Goal: Information Seeking & Learning: Learn about a topic

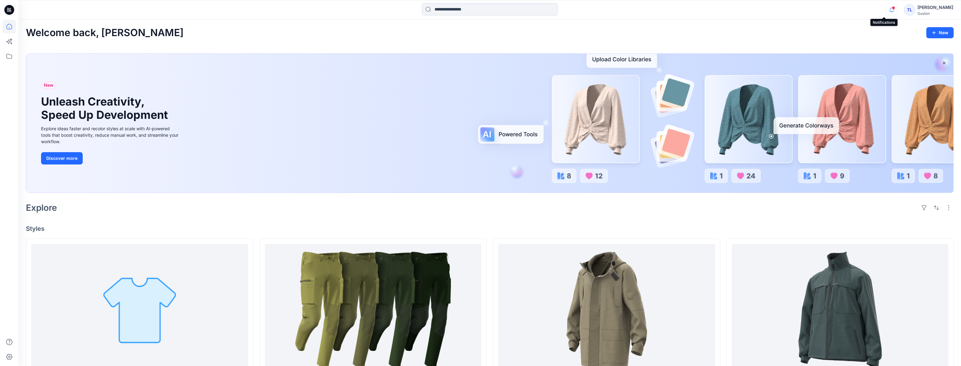
click at [885, 11] on icon "button" at bounding box center [891, 10] width 12 height 12
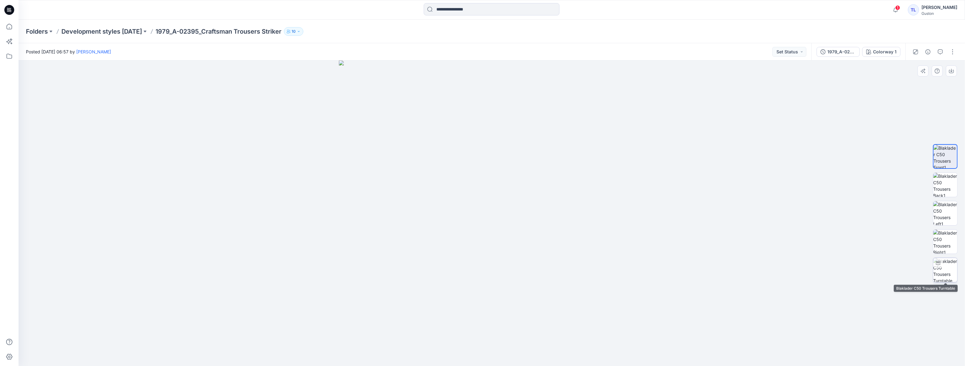
click at [951, 277] on img at bounding box center [945, 270] width 24 height 24
drag, startPoint x: 494, startPoint y: 357, endPoint x: 654, endPoint y: 301, distance: 168.9
click at [663, 291] on div at bounding box center [492, 212] width 946 height 305
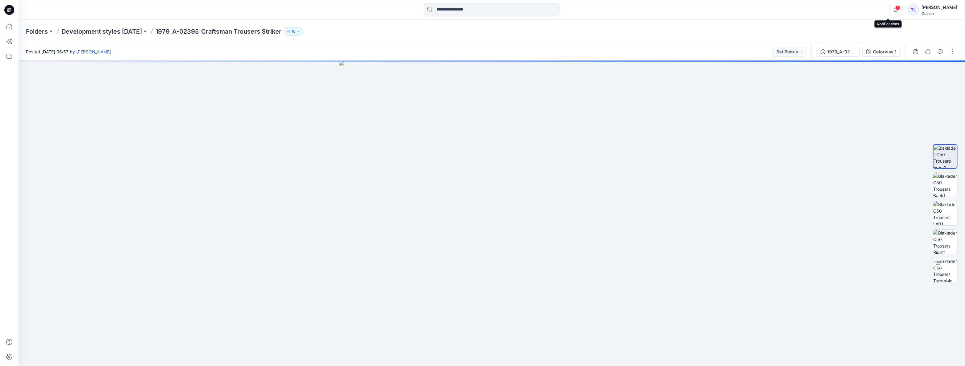
click at [889, 10] on icon "button" at bounding box center [895, 10] width 12 height 12
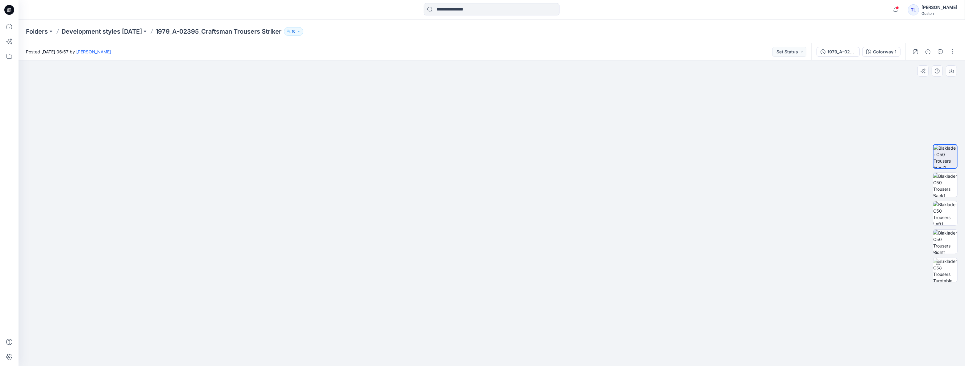
drag, startPoint x: 494, startPoint y: 177, endPoint x: 503, endPoint y: 287, distance: 110.2
click at [503, 296] on img at bounding box center [491, 156] width 810 height 419
drag, startPoint x: 499, startPoint y: 179, endPoint x: 498, endPoint y: 205, distance: 26.2
click at [498, 205] on img at bounding box center [486, 142] width 1315 height 447
click at [942, 191] on img at bounding box center [945, 185] width 24 height 24
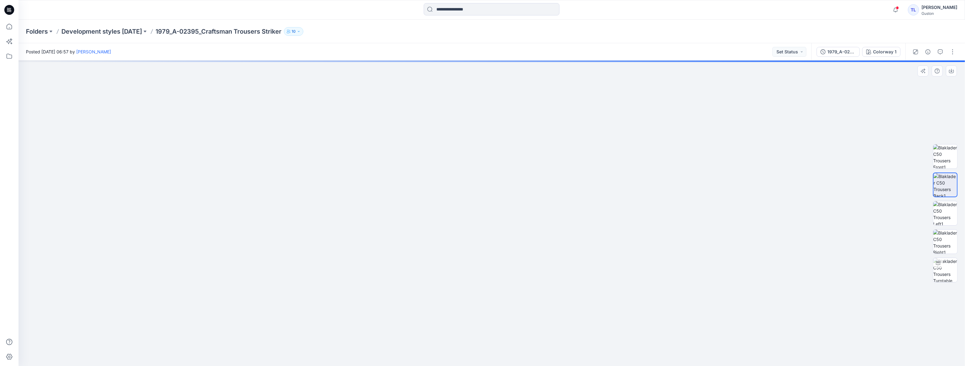
drag, startPoint x: 491, startPoint y: 126, endPoint x: 505, endPoint y: 314, distance: 188.4
click at [505, 314] on img at bounding box center [491, 181] width 810 height 370
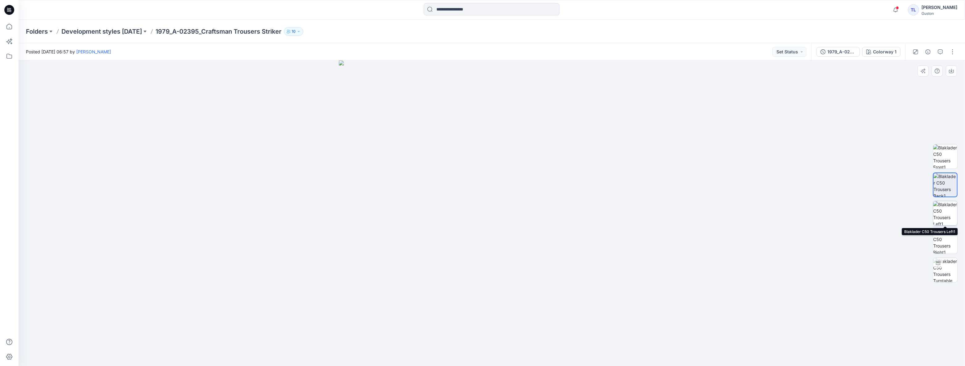
click at [949, 217] on img at bounding box center [945, 213] width 24 height 24
drag, startPoint x: 507, startPoint y: 110, endPoint x: 502, endPoint y: 282, distance: 171.3
click at [502, 282] on img at bounding box center [491, 172] width 810 height 387
click at [946, 246] on img at bounding box center [945, 241] width 24 height 24
drag, startPoint x: 517, startPoint y: 254, endPoint x: 520, endPoint y: 127, distance: 126.5
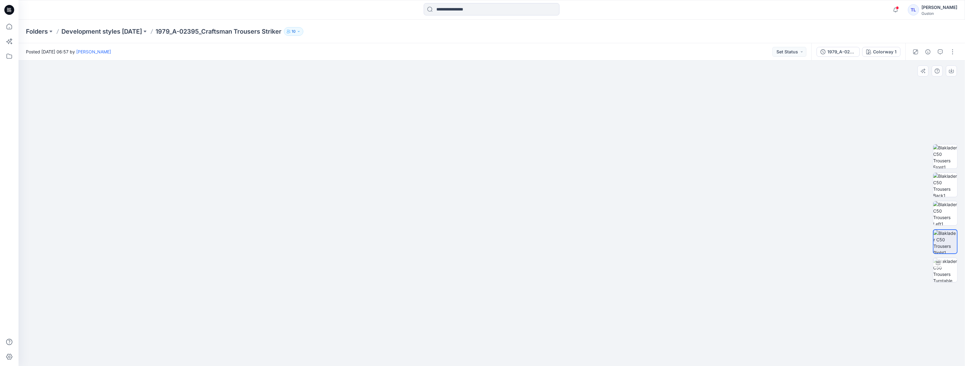
click at [520, 127] on img at bounding box center [491, 43] width 709 height 646
drag, startPoint x: 510, startPoint y: 213, endPoint x: 525, endPoint y: 225, distance: 19.3
click at [518, 319] on img at bounding box center [491, 95] width 709 height 539
drag, startPoint x: 515, startPoint y: 149, endPoint x: 519, endPoint y: 289, distance: 140.1
click at [519, 289] on img at bounding box center [491, 169] width 709 height 394
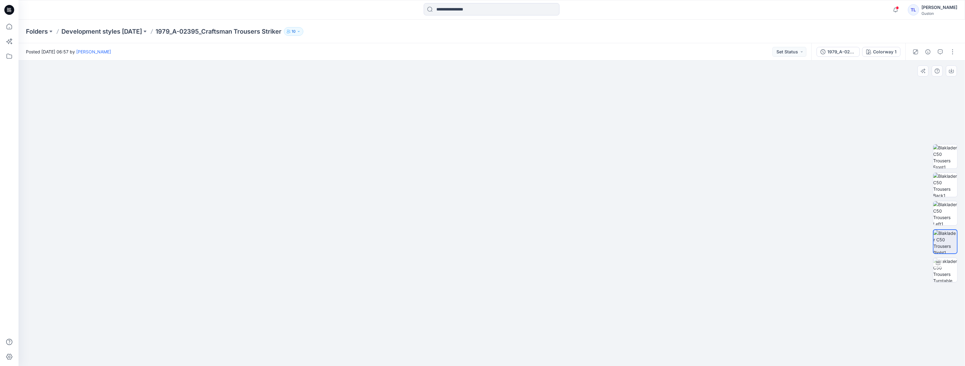
drag, startPoint x: 515, startPoint y: 217, endPoint x: 516, endPoint y: 254, distance: 36.1
click at [516, 254] on img at bounding box center [491, 182] width 911 height 367
click at [944, 270] on img at bounding box center [945, 270] width 24 height 24
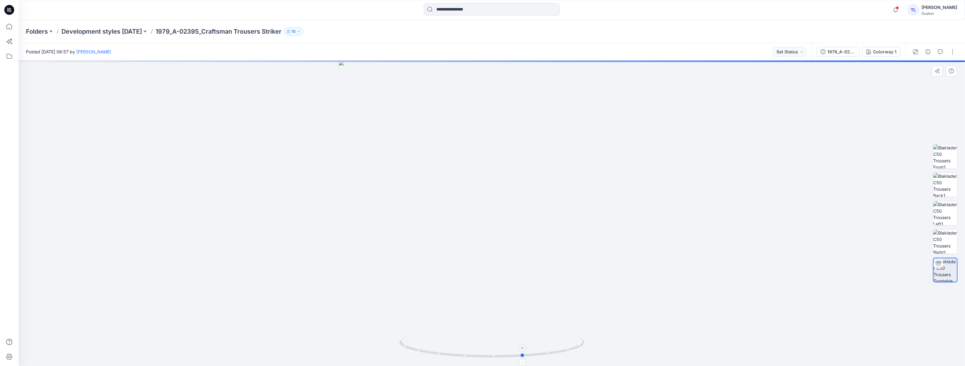
drag, startPoint x: 493, startPoint y: 358, endPoint x: 524, endPoint y: 357, distance: 31.8
click at [524, 357] on icon at bounding box center [492, 347] width 187 height 23
drag, startPoint x: 524, startPoint y: 357, endPoint x: 545, endPoint y: 356, distance: 20.4
click at [545, 356] on icon at bounding box center [492, 347] width 187 height 23
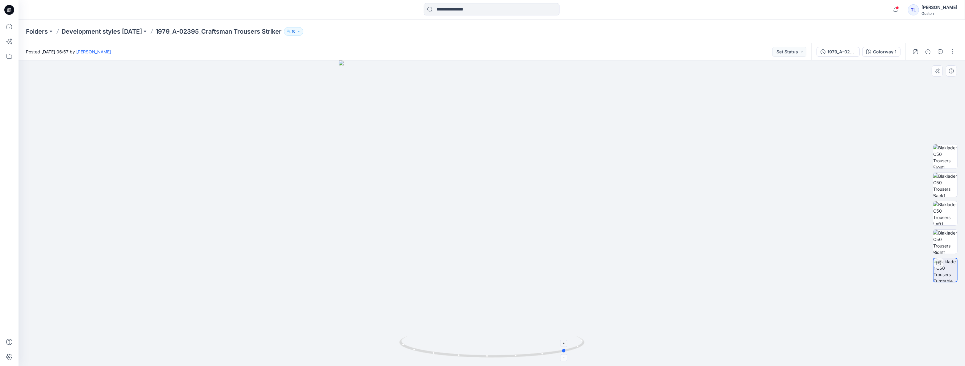
drag, startPoint x: 543, startPoint y: 356, endPoint x: 565, endPoint y: 355, distance: 22.5
click at [565, 355] on icon at bounding box center [492, 347] width 187 height 23
drag, startPoint x: 563, startPoint y: 350, endPoint x: 596, endPoint y: 341, distance: 33.8
click at [596, 341] on div at bounding box center [492, 212] width 946 height 305
drag, startPoint x: 418, startPoint y: 351, endPoint x: 440, endPoint y: 353, distance: 22.1
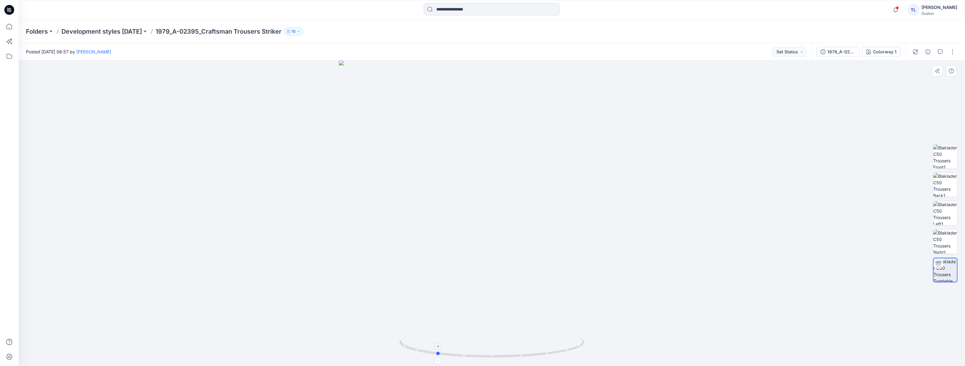
click at [440, 353] on icon at bounding box center [492, 347] width 187 height 23
drag, startPoint x: 440, startPoint y: 354, endPoint x: 457, endPoint y: 357, distance: 16.9
click at [457, 357] on icon at bounding box center [492, 347] width 187 height 23
drag, startPoint x: 457, startPoint y: 357, endPoint x: 734, endPoint y: 296, distance: 283.6
click at [734, 296] on div at bounding box center [492, 212] width 946 height 305
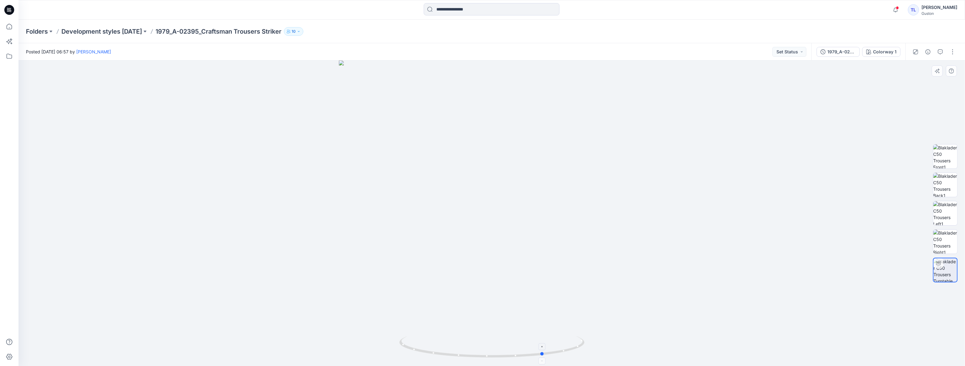
drag, startPoint x: 543, startPoint y: 353, endPoint x: 543, endPoint y: 341, distance: 13.0
click at [543, 341] on icon at bounding box center [492, 347] width 187 height 23
drag, startPoint x: 542, startPoint y: 355, endPoint x: 511, endPoint y: 353, distance: 30.9
click at [511, 353] on icon at bounding box center [492, 347] width 187 height 23
click at [943, 156] on img at bounding box center [945, 156] width 24 height 24
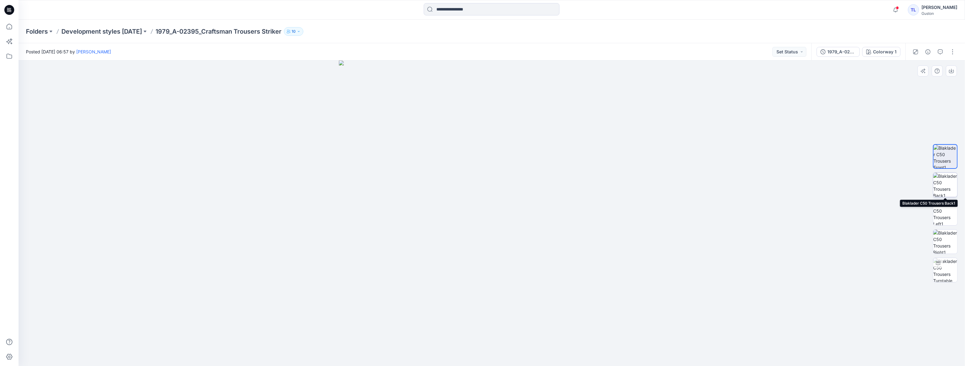
click at [946, 184] on img at bounding box center [945, 185] width 24 height 24
click at [946, 214] on img at bounding box center [945, 213] width 24 height 24
click at [944, 246] on img at bounding box center [945, 241] width 24 height 24
drag, startPoint x: 521, startPoint y: 148, endPoint x: 528, endPoint y: 250, distance: 102.4
click at [528, 250] on img at bounding box center [499, 62] width 1113 height 607
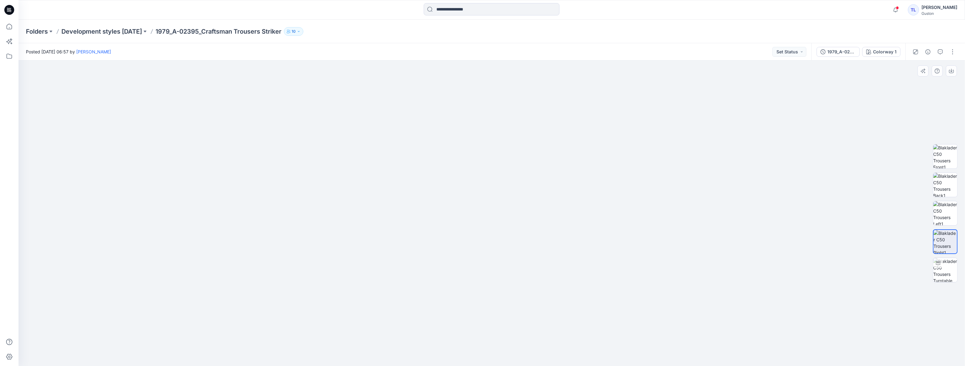
drag, startPoint x: 532, startPoint y: 200, endPoint x: 500, endPoint y: 348, distance: 151.7
click at [500, 349] on img at bounding box center [490, 83] width 1113 height 566
click at [944, 276] on img at bounding box center [945, 270] width 24 height 24
drag, startPoint x: 494, startPoint y: 358, endPoint x: 659, endPoint y: 297, distance: 175.5
click at [659, 297] on div at bounding box center [492, 212] width 946 height 305
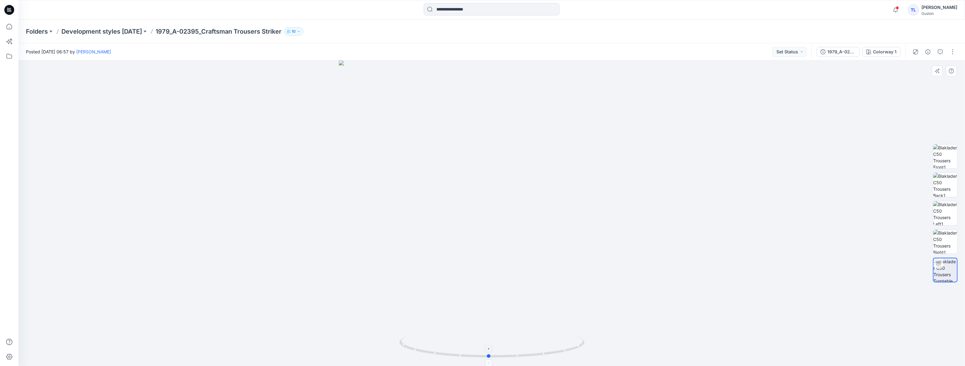
drag, startPoint x: 472, startPoint y: 355, endPoint x: 489, endPoint y: 355, distance: 17.3
click at [489, 355] on circle at bounding box center [489, 356] width 4 height 4
click at [889, 9] on icon "button" at bounding box center [895, 10] width 12 height 12
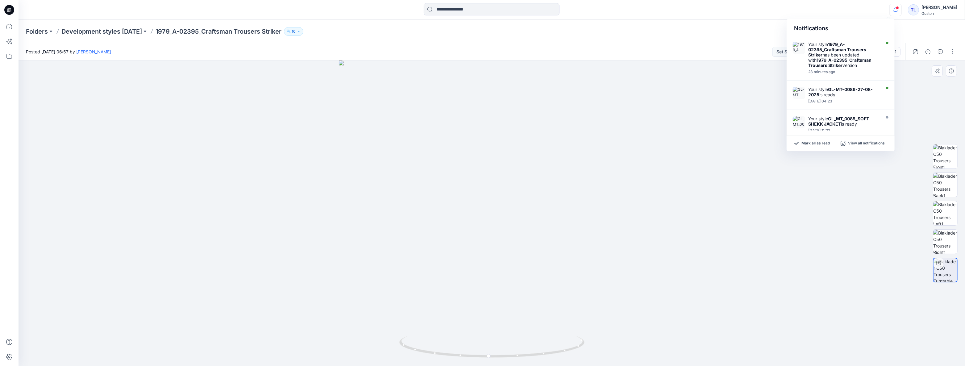
click at [601, 127] on div at bounding box center [492, 212] width 946 height 305
